Goal: Task Accomplishment & Management: Manage account settings

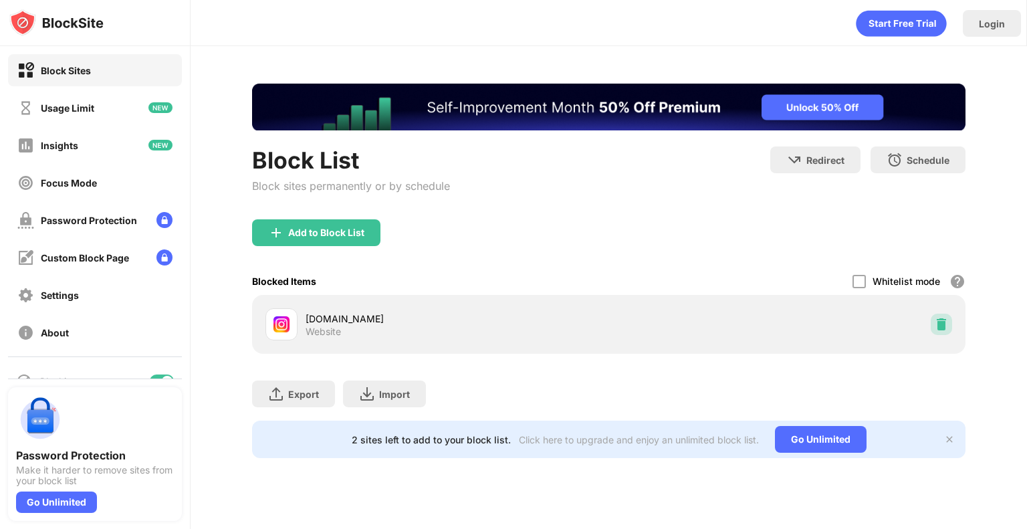
click at [932, 326] on div at bounding box center [940, 323] width 21 height 21
